Goal: Task Accomplishment & Management: Manage account settings

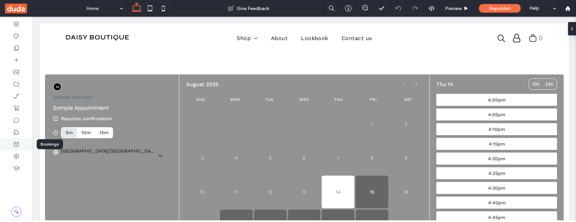
click at [17, 143] on icon at bounding box center [16, 144] width 7 height 7
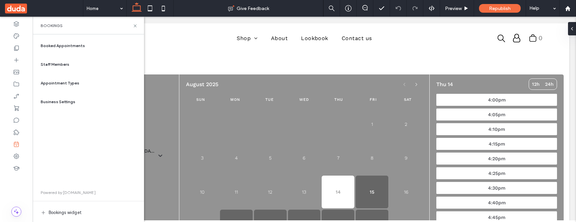
scroll to position [5, 0]
click at [80, 85] on div "Appointment Types" at bounding box center [88, 83] width 101 height 16
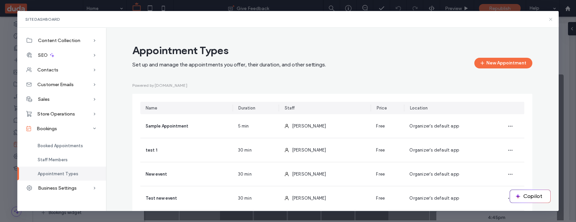
click at [551, 19] on icon at bounding box center [550, 19] width 5 height 5
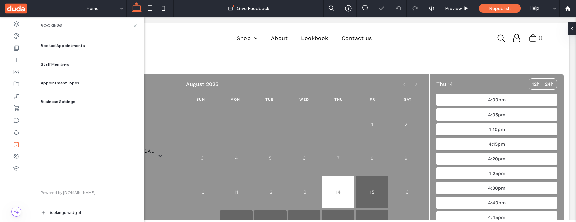
click at [134, 27] on use at bounding box center [135, 25] width 3 height 3
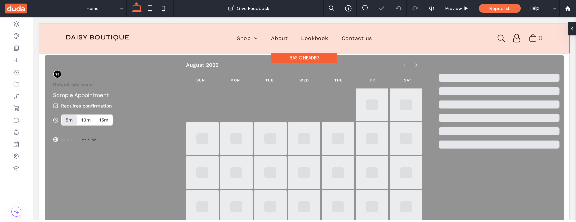
scroll to position [26, 0]
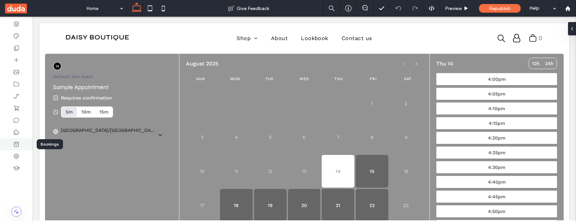
click at [18, 145] on icon at bounding box center [16, 144] width 7 height 7
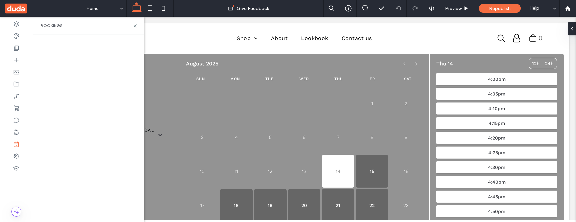
scroll to position [26, 0]
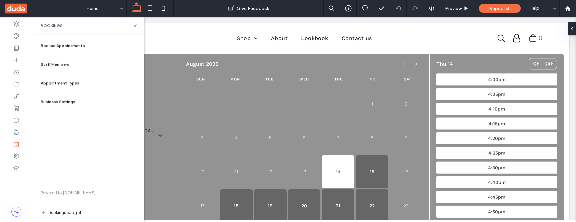
click at [71, 82] on span "Appointment Types" at bounding box center [60, 83] width 39 height 6
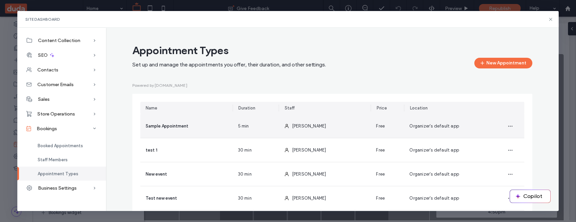
click at [352, 131] on div "[PERSON_NAME]" at bounding box center [325, 126] width 92 height 24
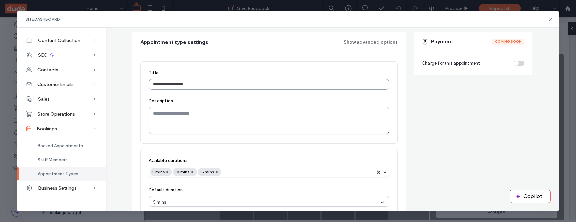
scroll to position [65, 0]
click at [374, 44] on button "Show advanced options" at bounding box center [371, 41] width 54 height 11
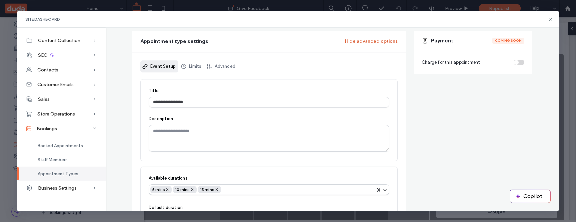
click at [366, 44] on button "Hide advanced options" at bounding box center [371, 41] width 53 height 11
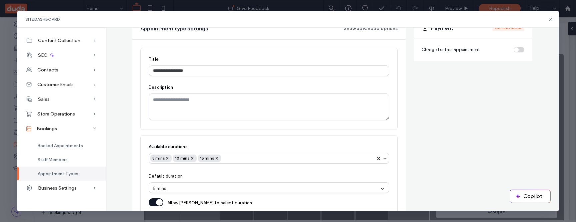
scroll to position [77, 0]
click at [363, 29] on button "Show advanced options" at bounding box center [371, 29] width 54 height 11
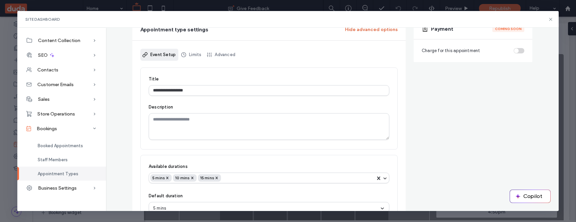
click at [356, 33] on button "Hide advanced options" at bounding box center [371, 29] width 53 height 11
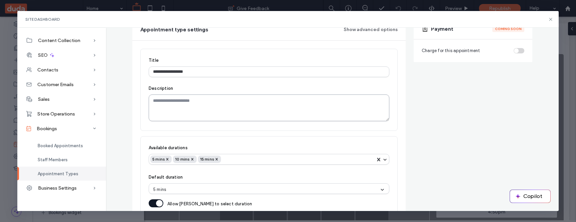
scroll to position [147, 0]
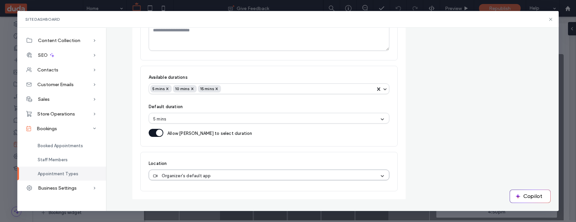
click at [237, 173] on div "Organizer's default app" at bounding box center [266, 175] width 227 height 7
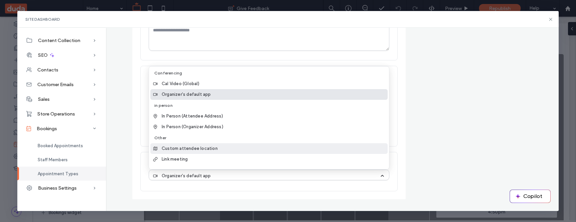
scroll to position [29, 0]
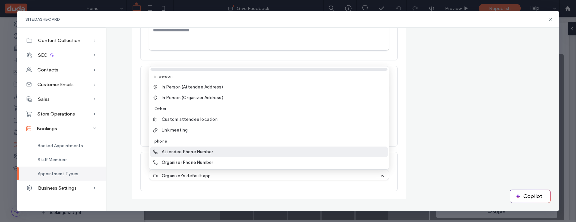
click at [232, 151] on div "Attendee Phone Number" at bounding box center [268, 151] width 237 height 11
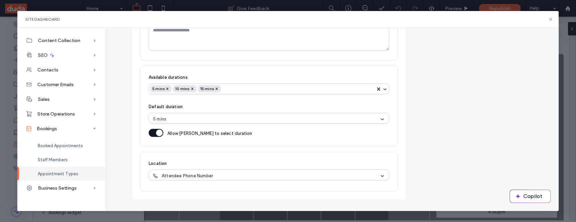
scroll to position [0, 0]
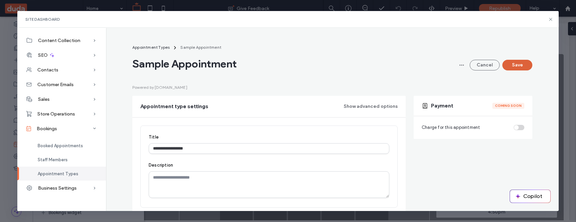
click at [510, 68] on button "Save" at bounding box center [518, 65] width 30 height 11
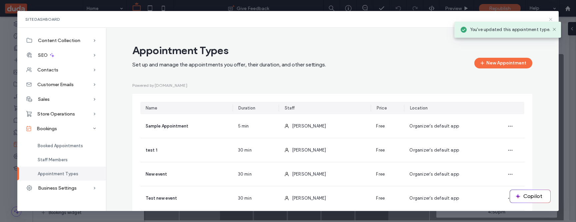
click at [553, 18] on icon at bounding box center [550, 19] width 5 height 5
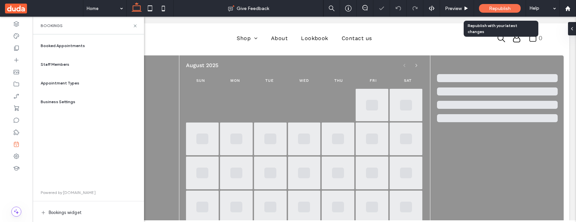
scroll to position [26, 0]
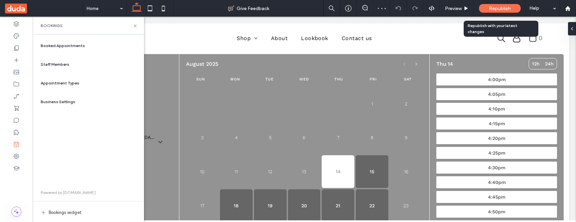
click at [488, 7] on div "Republish" at bounding box center [500, 8] width 42 height 9
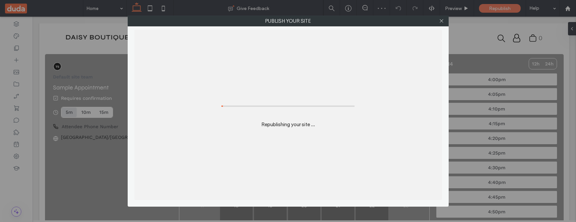
click at [491, 9] on div "Publish your site Republishing your site ..." at bounding box center [288, 111] width 576 height 222
